Goal: Information Seeking & Learning: Learn about a topic

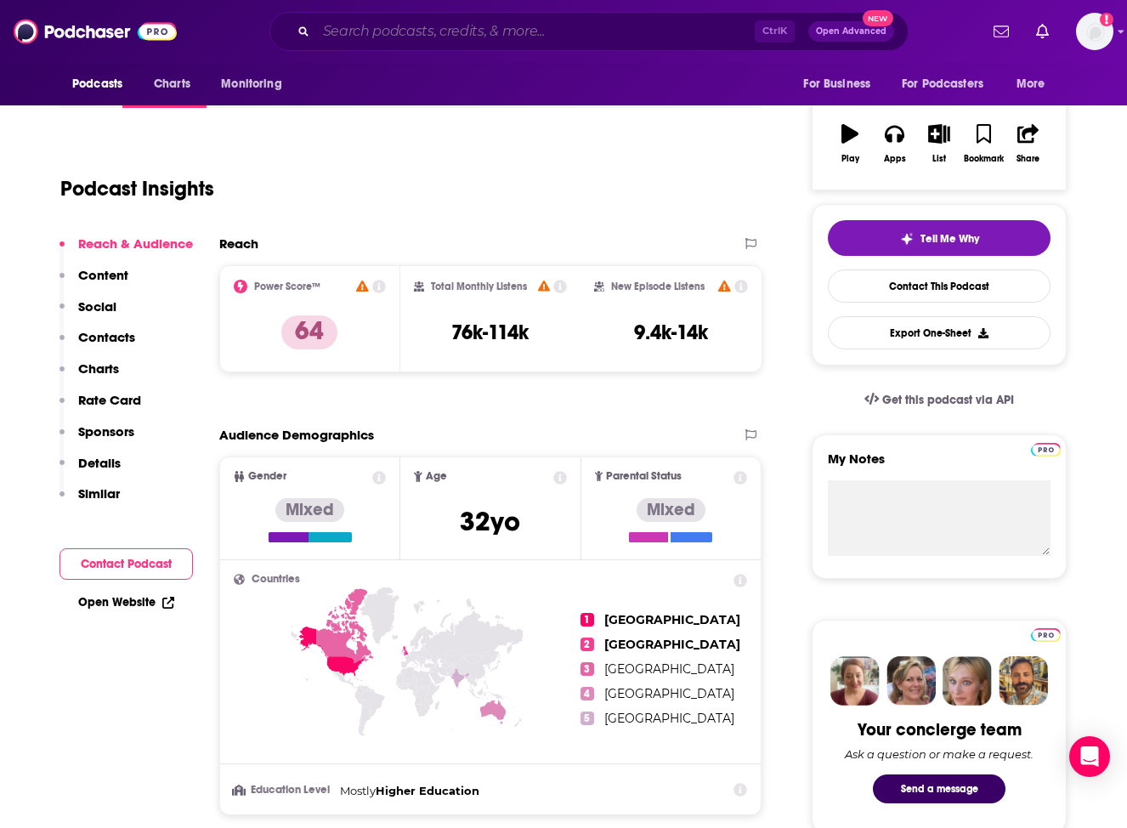
click at [431, 34] on input "Search podcasts, credits, & more..." at bounding box center [535, 31] width 439 height 27
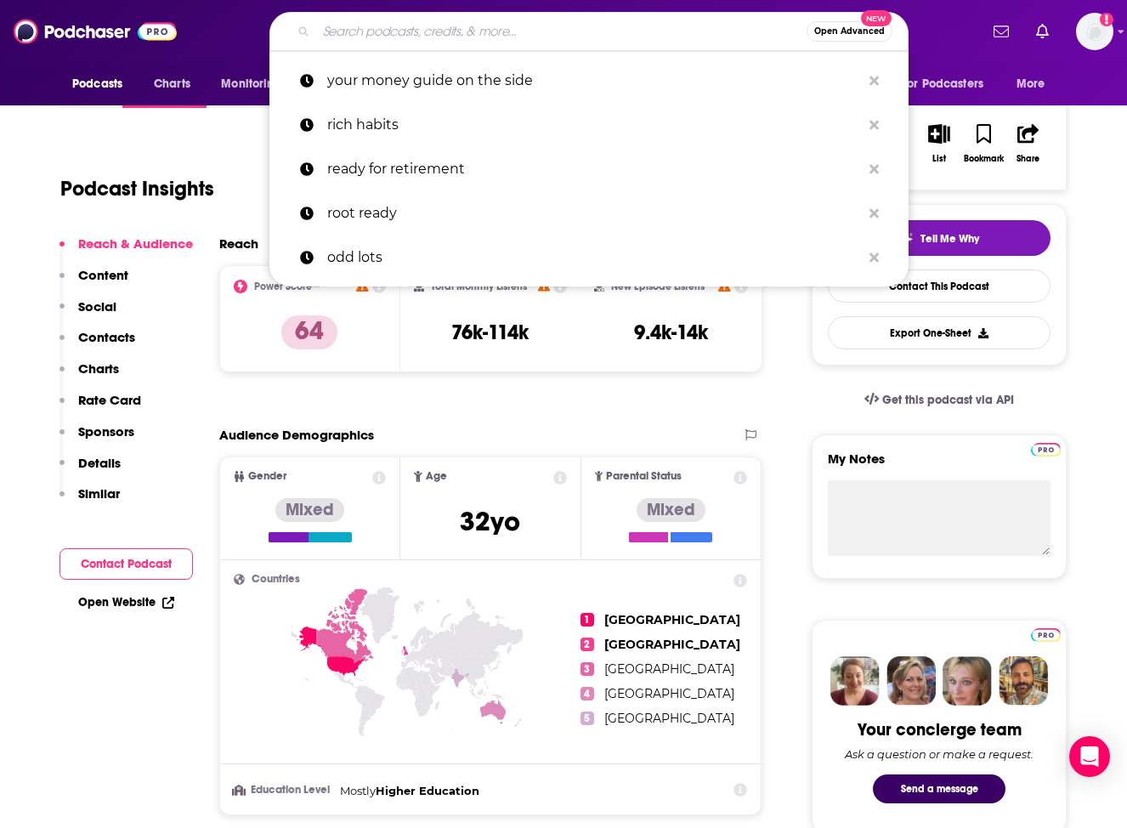
paste input "Alt Goes Mainstream"
type input "Alt Goes Mainstream"
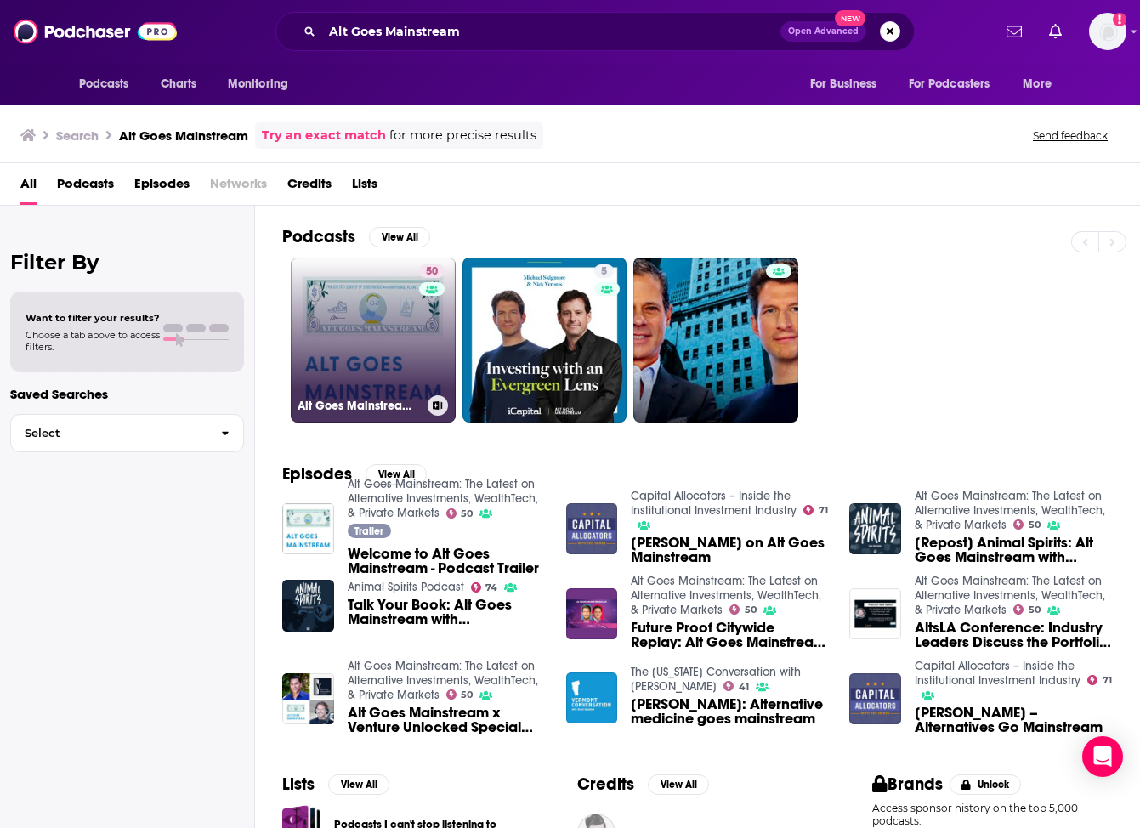
click at [376, 351] on link "50 Alt Goes Mainstream: The Latest on Alternative Investments, WealthTech, & Pr…" at bounding box center [373, 339] width 165 height 165
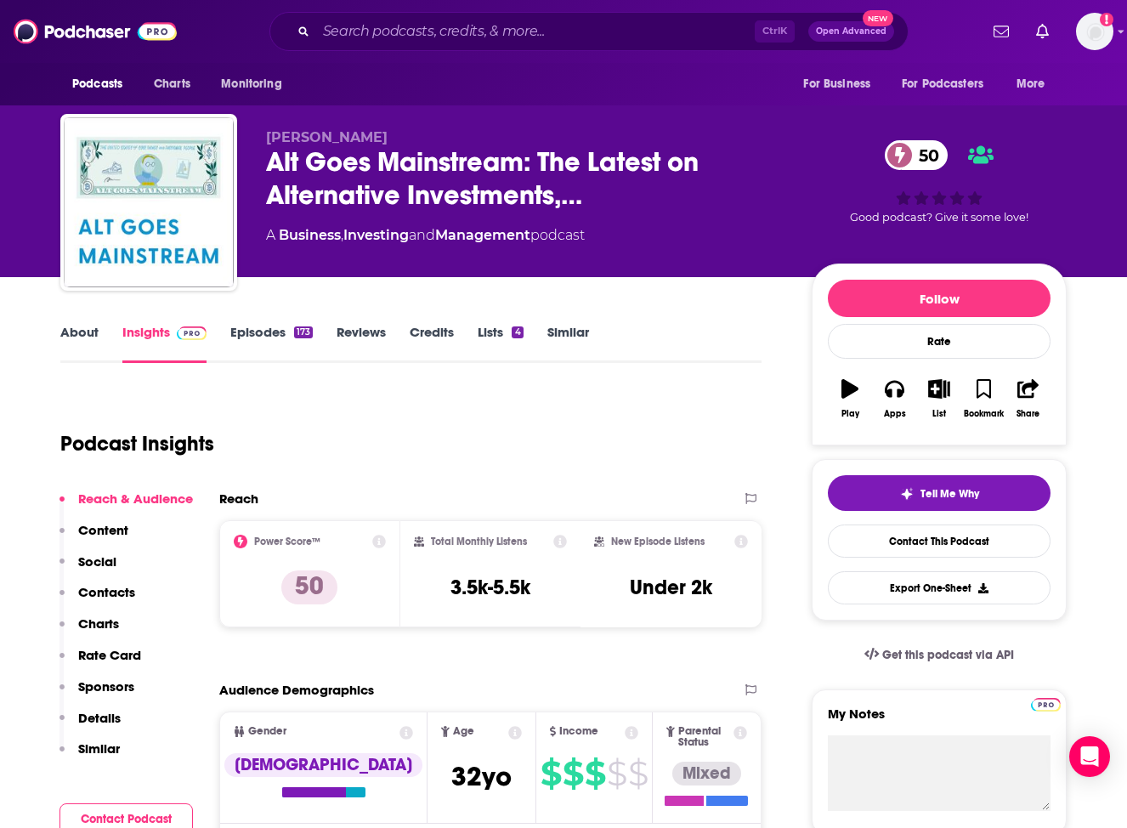
scroll to position [170, 0]
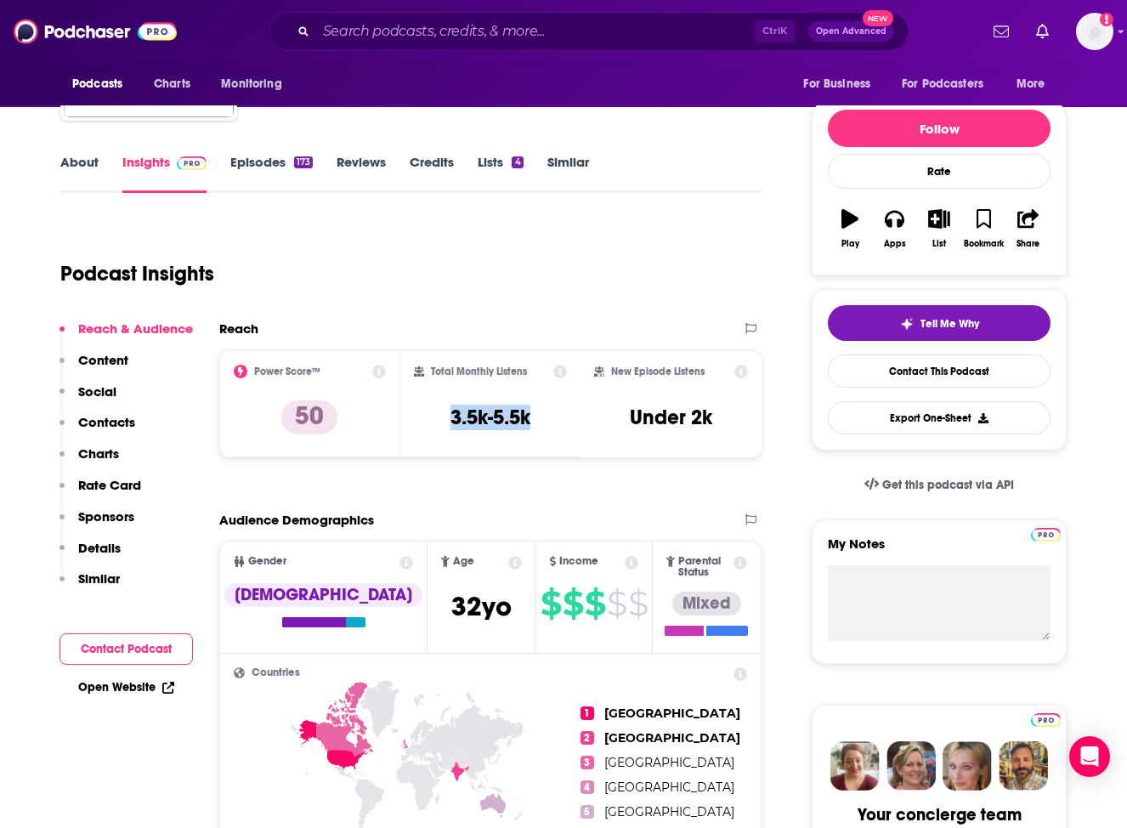
drag, startPoint x: 574, startPoint y: 418, endPoint x: 551, endPoint y: 424, distance: 23.7
click at [551, 424] on div "Total Monthly Listens 3.5k-5.5k" at bounding box center [491, 404] width 154 height 78
copy h3 "3.5k-5.5k"
click at [487, 232] on div "Podcast Insights" at bounding box center [404, 263] width 688 height 87
click at [531, 51] on div "Podcasts Charts Monitoring Ctrl K Open Advanced New For Business For Podcasters…" at bounding box center [563, 31] width 1127 height 63
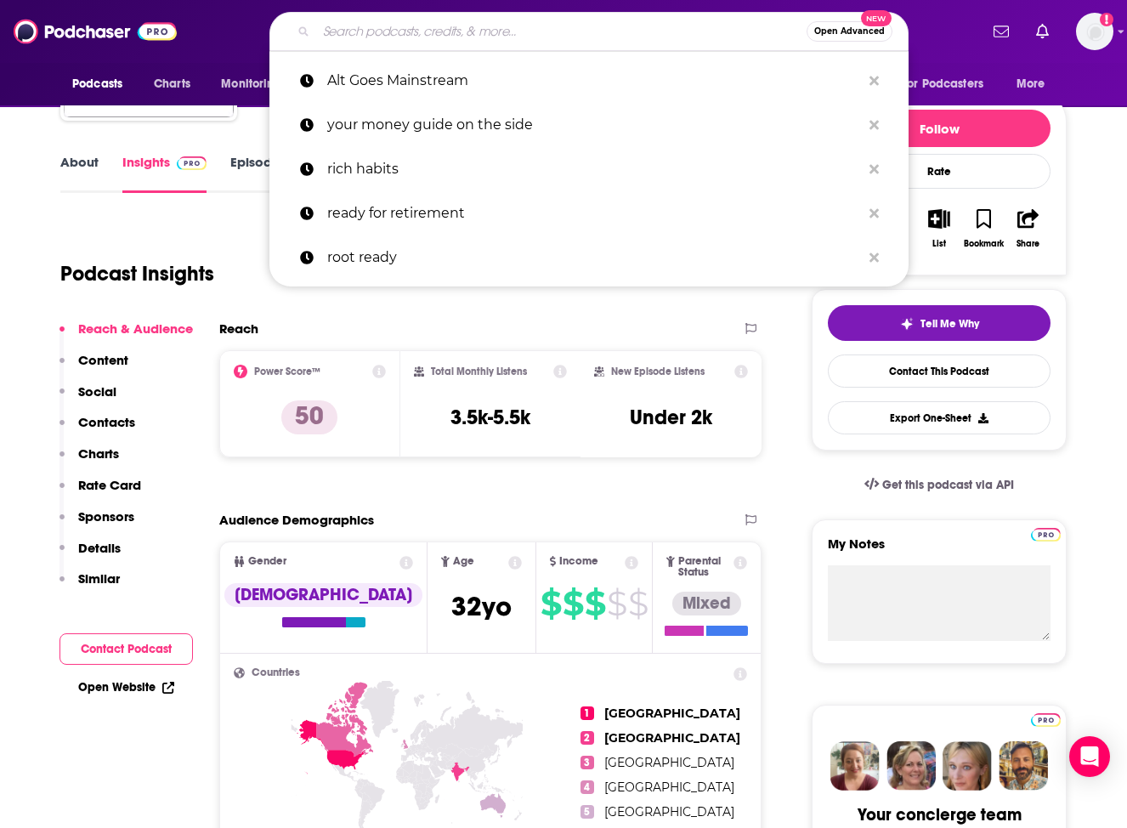
click at [523, 34] on input "Search podcasts, credits, & more..." at bounding box center [561, 31] width 490 height 27
paste input "Capital Allocators"
type input "Capital Allocators"
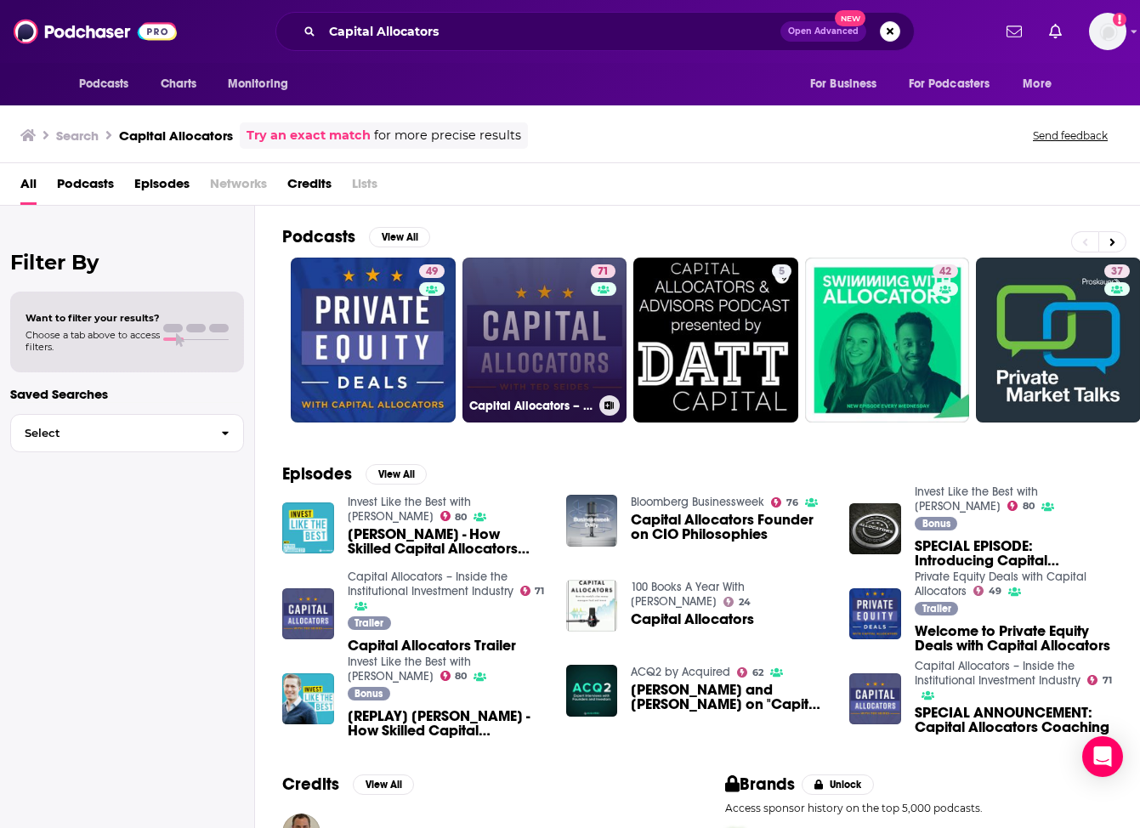
click at [546, 346] on link "71 Capital Allocators – Inside the Institutional Investment Industry" at bounding box center [544, 339] width 165 height 165
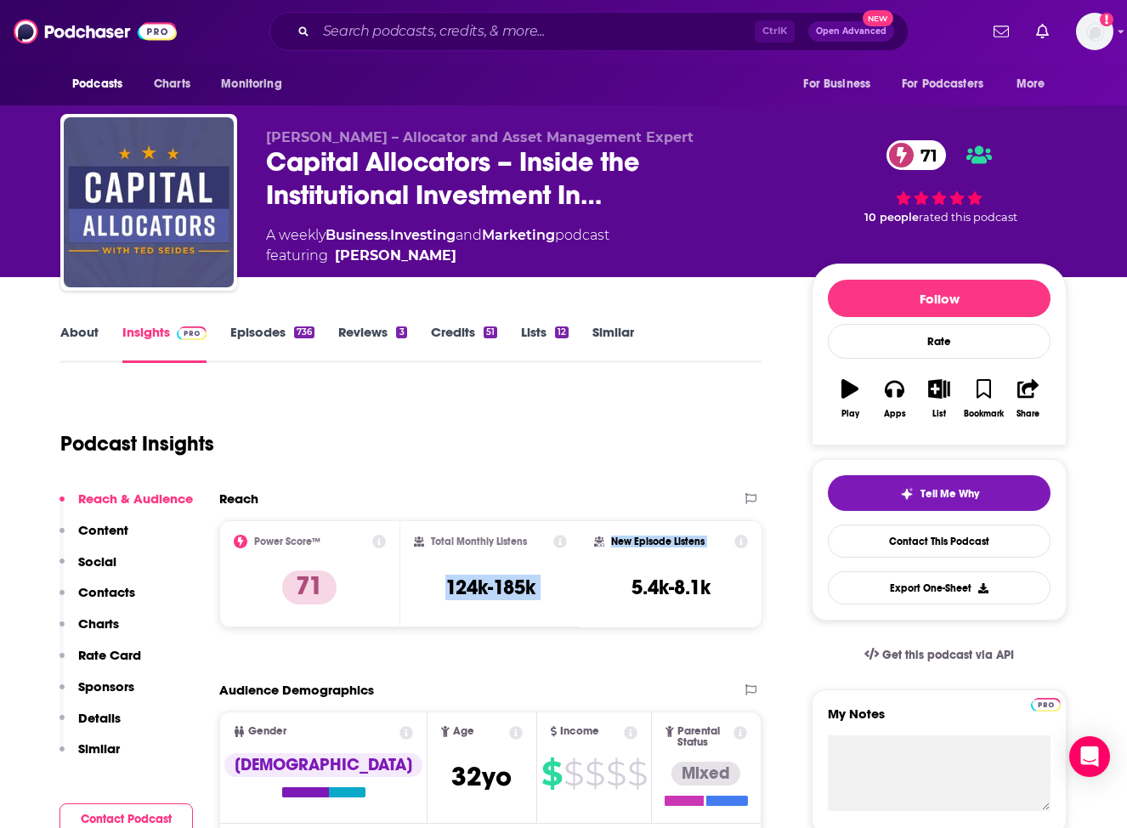
drag, startPoint x: 443, startPoint y: 592, endPoint x: 597, endPoint y: 590, distance: 153.8
click at [597, 590] on div "Power Score™ 71 Total Monthly Listens 124k-185k New Episode Listens 5.4k-8.1k" at bounding box center [490, 573] width 542 height 107
click at [597, 590] on div "New Episode Listens 5.4k-8.1k" at bounding box center [671, 574] width 154 height 78
drag, startPoint x: 545, startPoint y: 591, endPoint x: 445, endPoint y: 592, distance: 99.4
click at [445, 592] on div "Total Monthly Listens 124k-185k" at bounding box center [491, 574] width 154 height 78
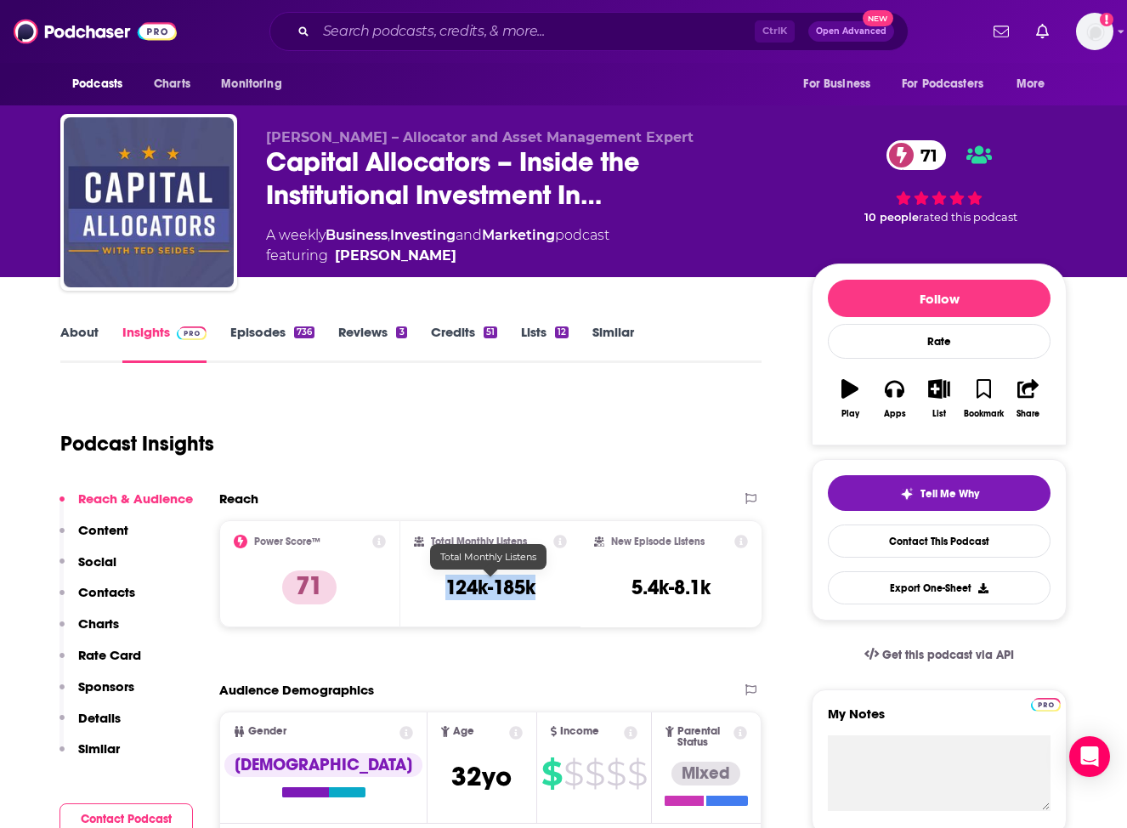
copy h3 "124k-185k"
drag, startPoint x: 365, startPoint y: 442, endPoint x: 390, endPoint y: 409, distance: 41.3
click at [365, 442] on div "Podcast Insights" at bounding box center [404, 433] width 688 height 87
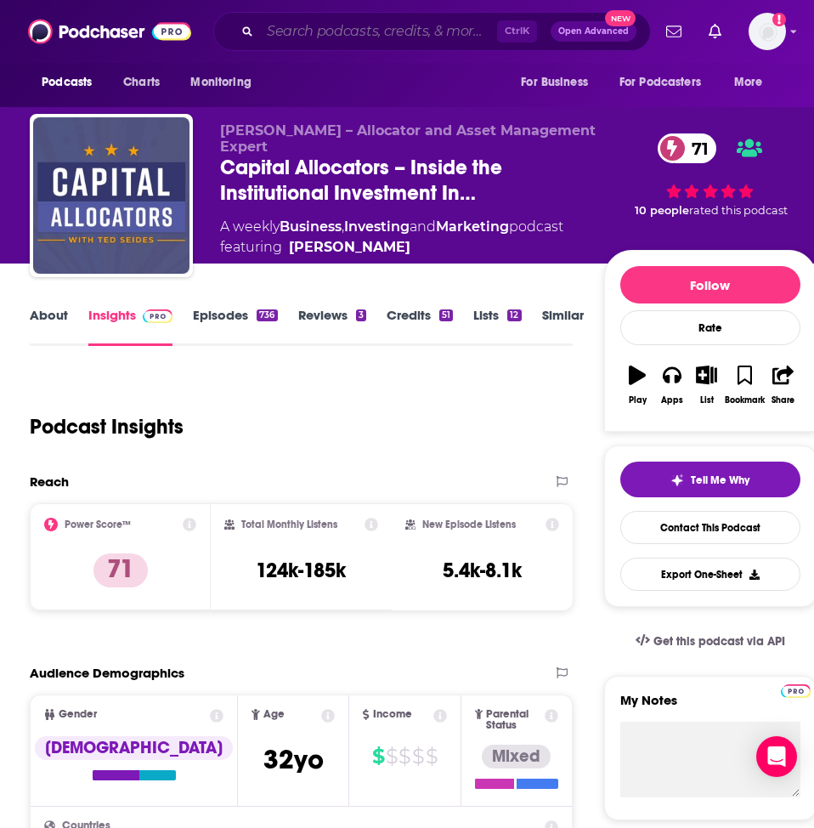
click at [398, 25] on input "Search podcasts, credits, & more..." at bounding box center [378, 31] width 237 height 27
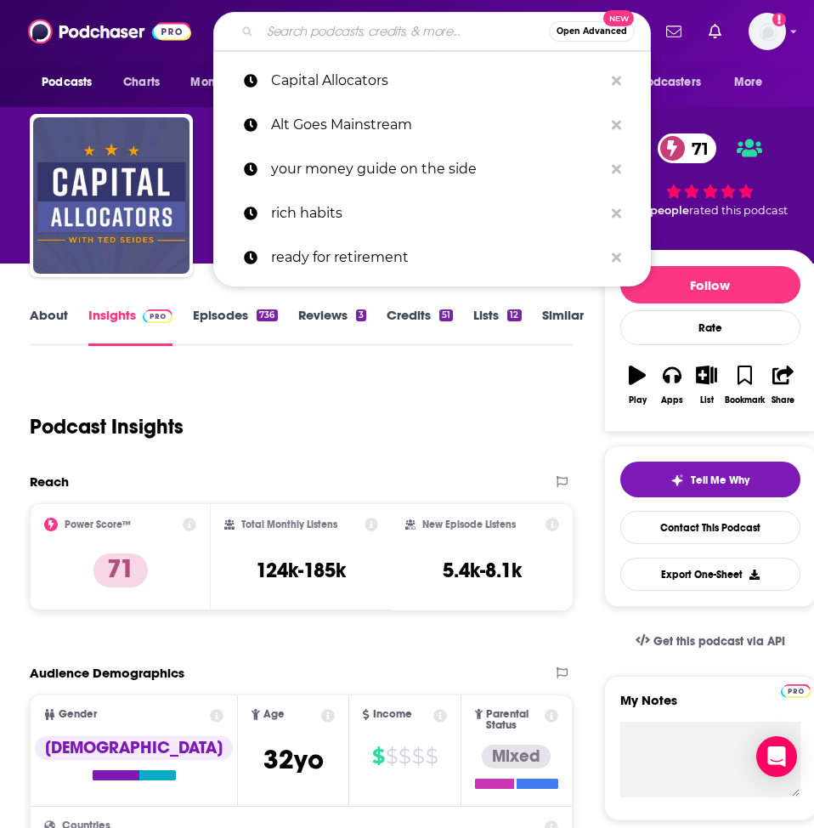
paste input "Invest Like the Best"
type input "Invest Like the Best"
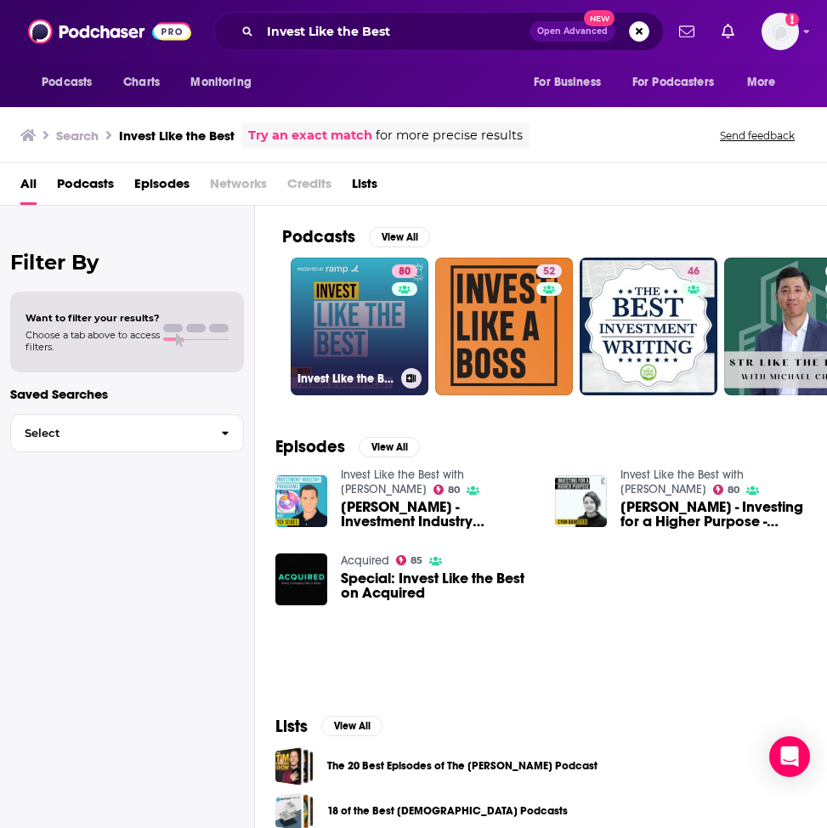
click at [342, 382] on h3 "Invest Like the Best with [PERSON_NAME]" at bounding box center [345, 378] width 97 height 14
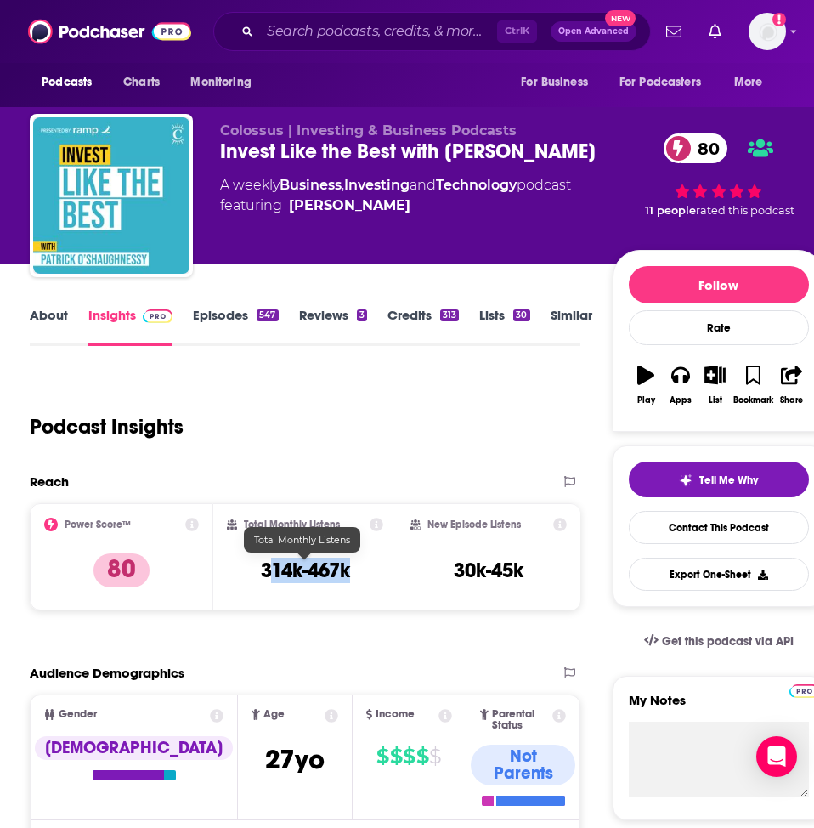
drag, startPoint x: 265, startPoint y: 567, endPoint x: 351, endPoint y: 570, distance: 85.9
click at [351, 570] on div "Total Monthly Listens 314k-467k" at bounding box center [305, 557] width 156 height 78
click at [352, 570] on div "Total Monthly Listens 314k-467k" at bounding box center [305, 557] width 156 height 78
click at [359, 567] on div "Total Monthly Listens 314k-467k" at bounding box center [305, 557] width 156 height 78
drag, startPoint x: 257, startPoint y: 572, endPoint x: 371, endPoint y: 572, distance: 113.0
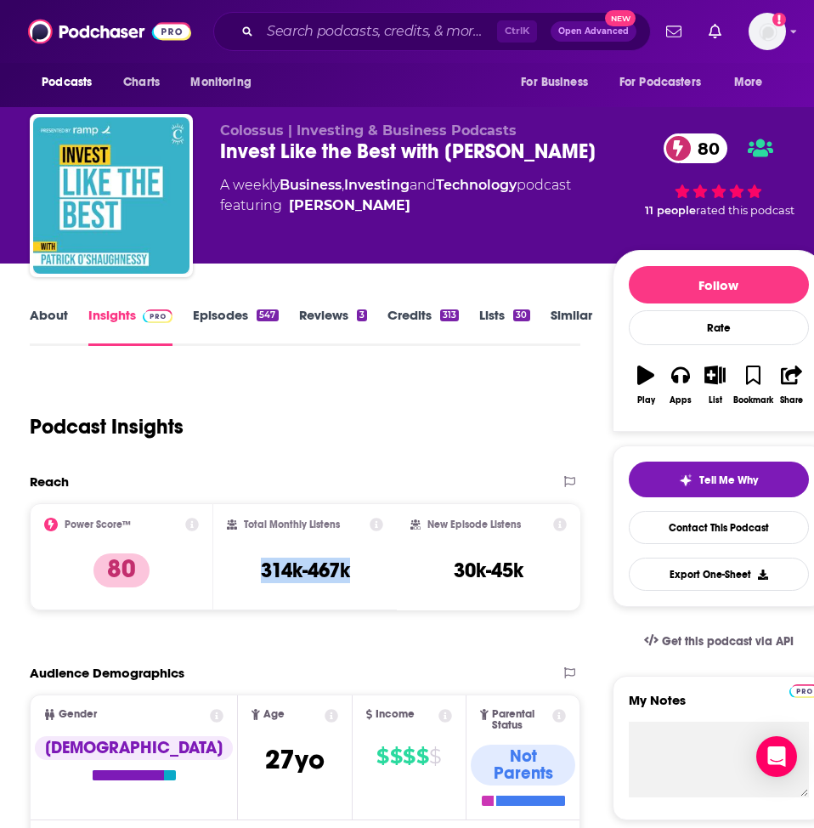
click at [371, 572] on div "Total Monthly Listens 314k-467k" at bounding box center [305, 557] width 156 height 78
copy h3 "314k-467k"
